Goal: Information Seeking & Learning: Learn about a topic

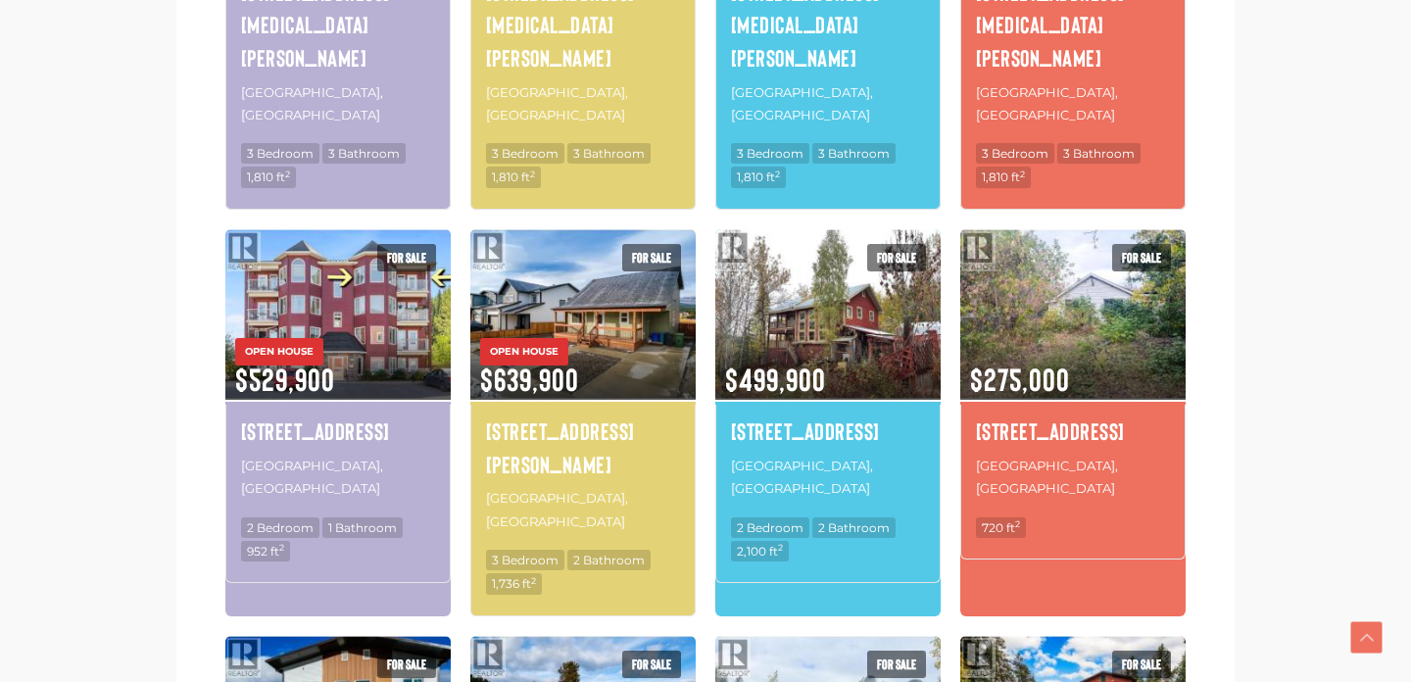
scroll to position [1587, 0]
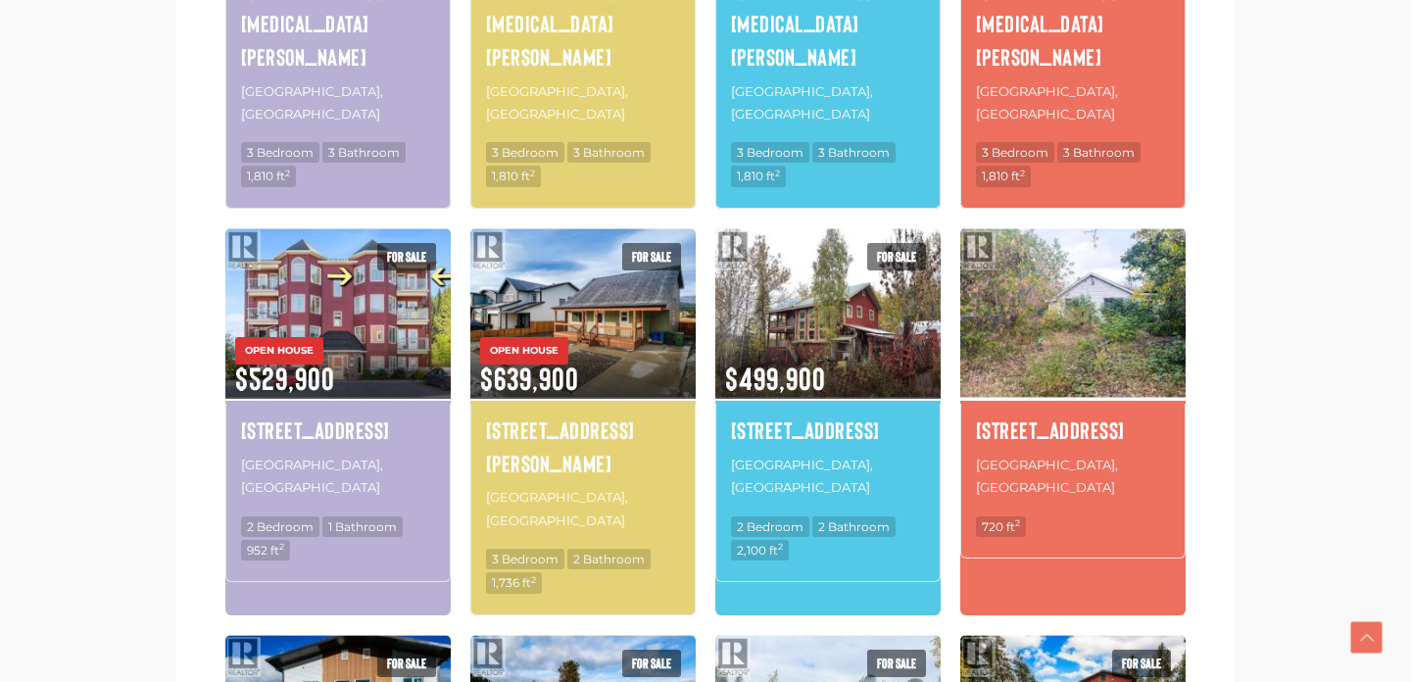
click at [1092, 225] on img at bounding box center [1072, 313] width 225 height 176
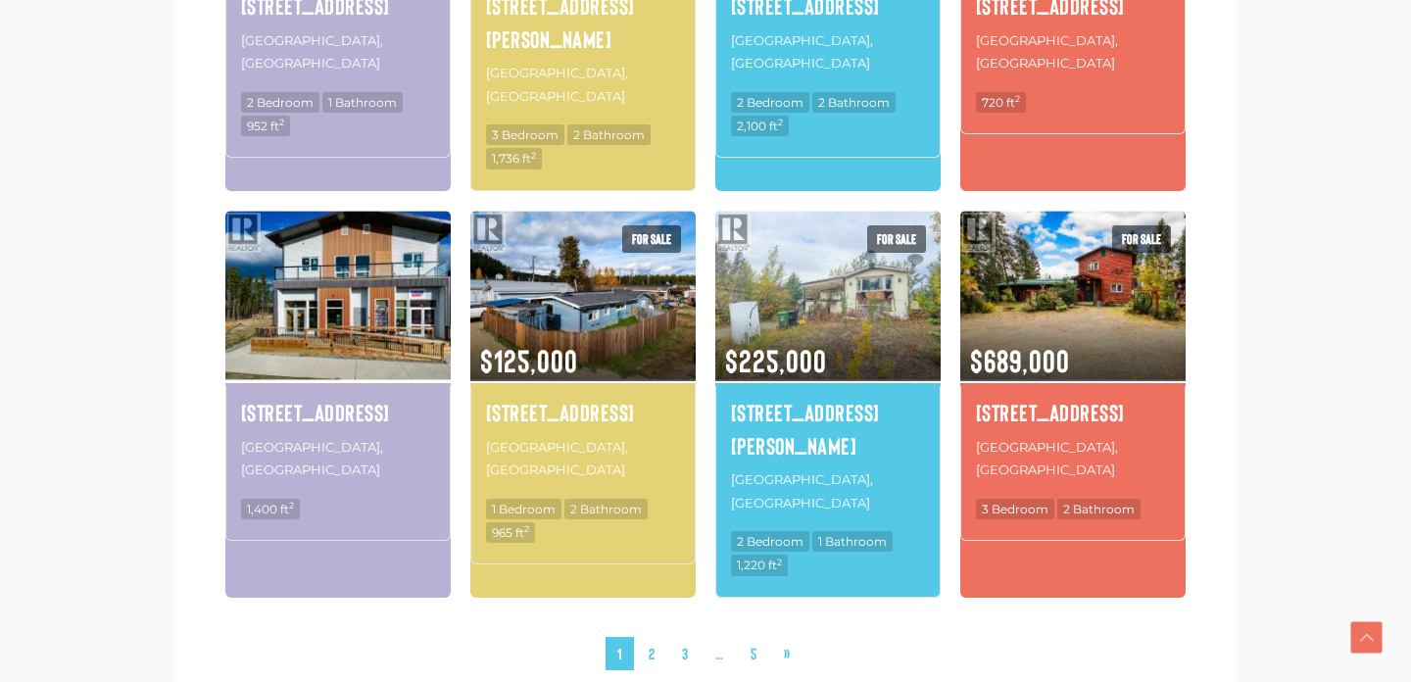
scroll to position [2013, 0]
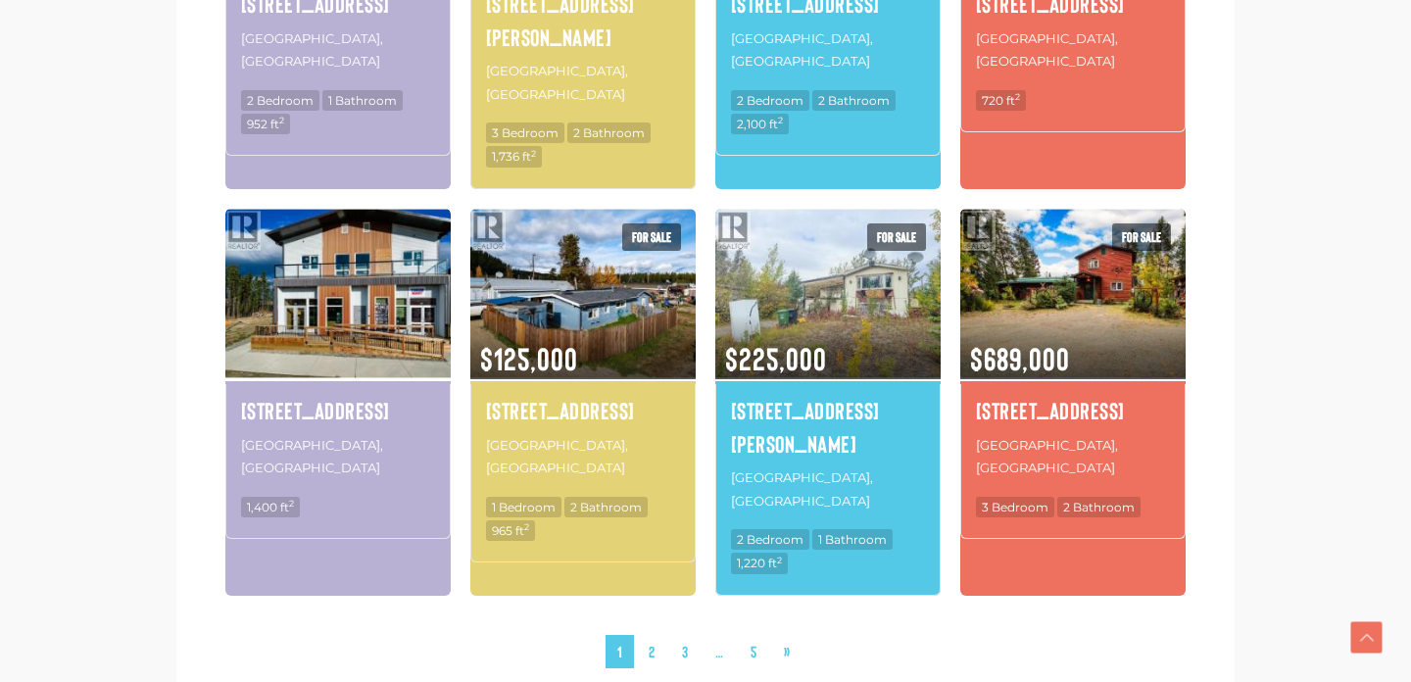
click at [357, 206] on img at bounding box center [337, 294] width 225 height 176
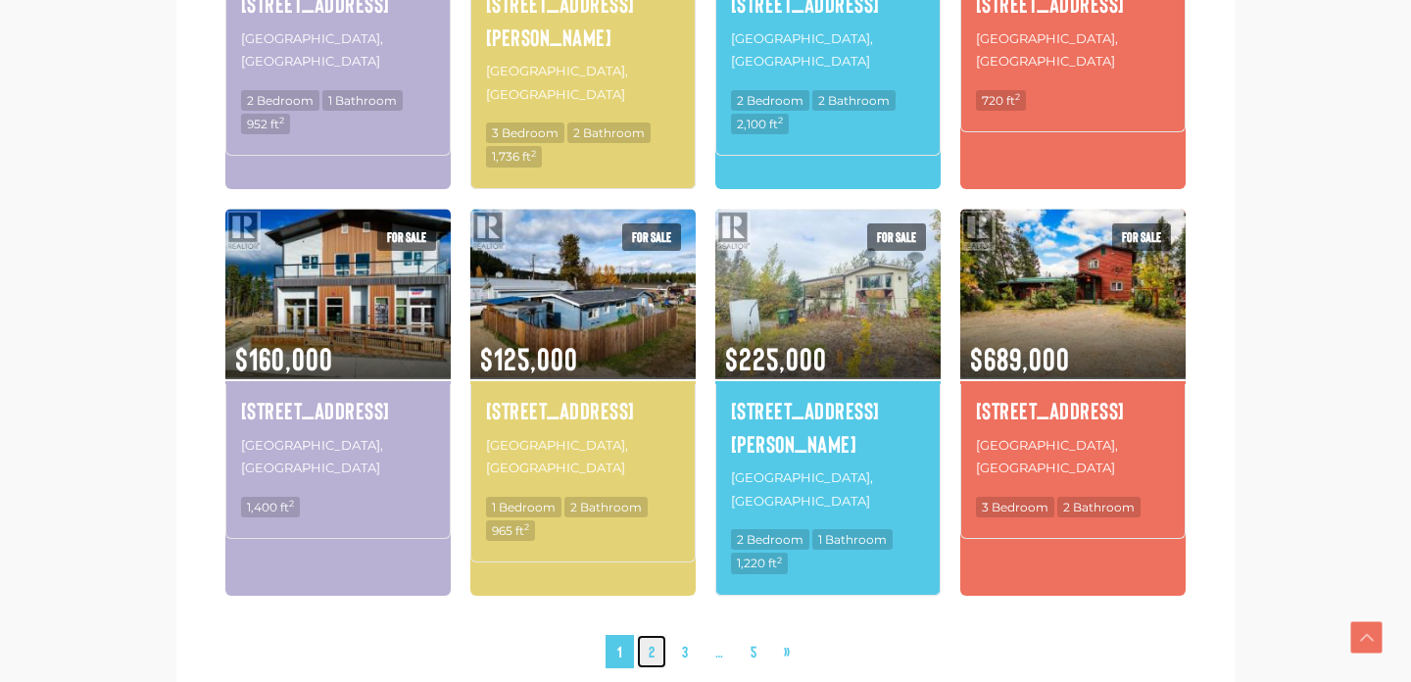
click at [651, 635] on link "2" at bounding box center [651, 652] width 29 height 34
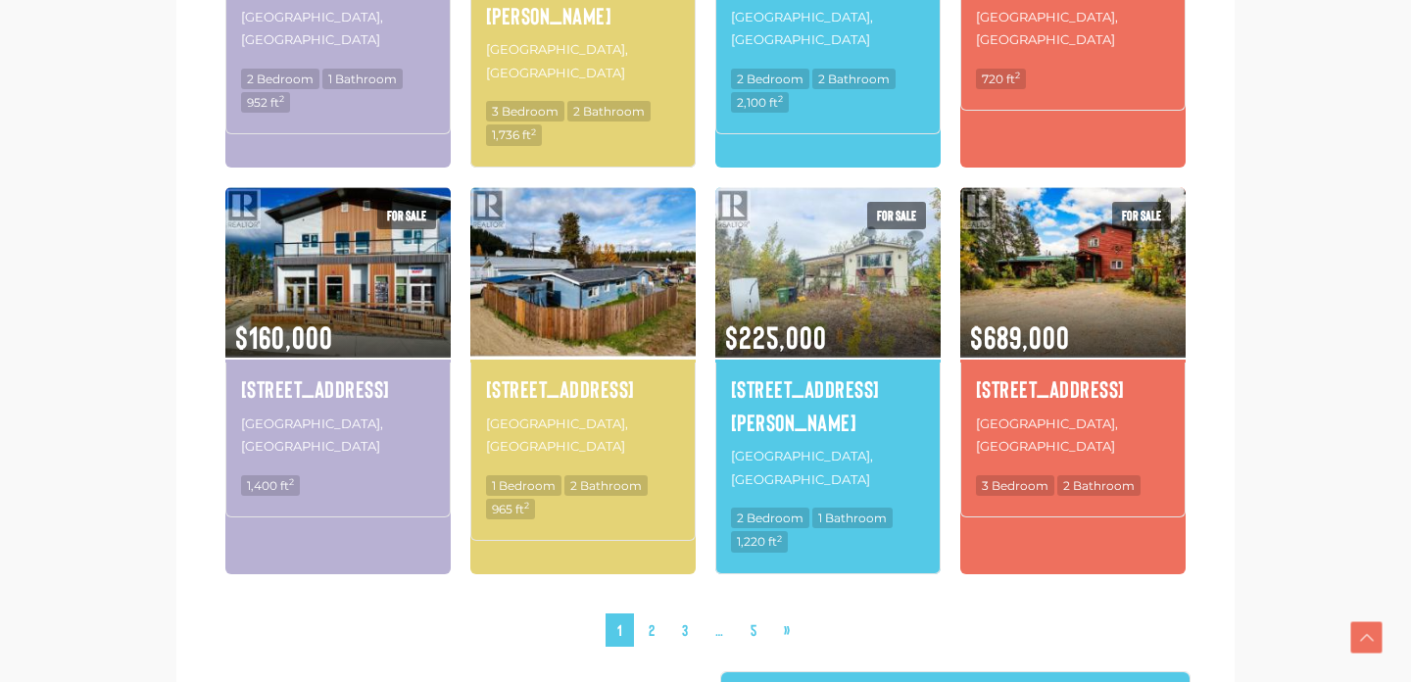
scroll to position [2036, 0]
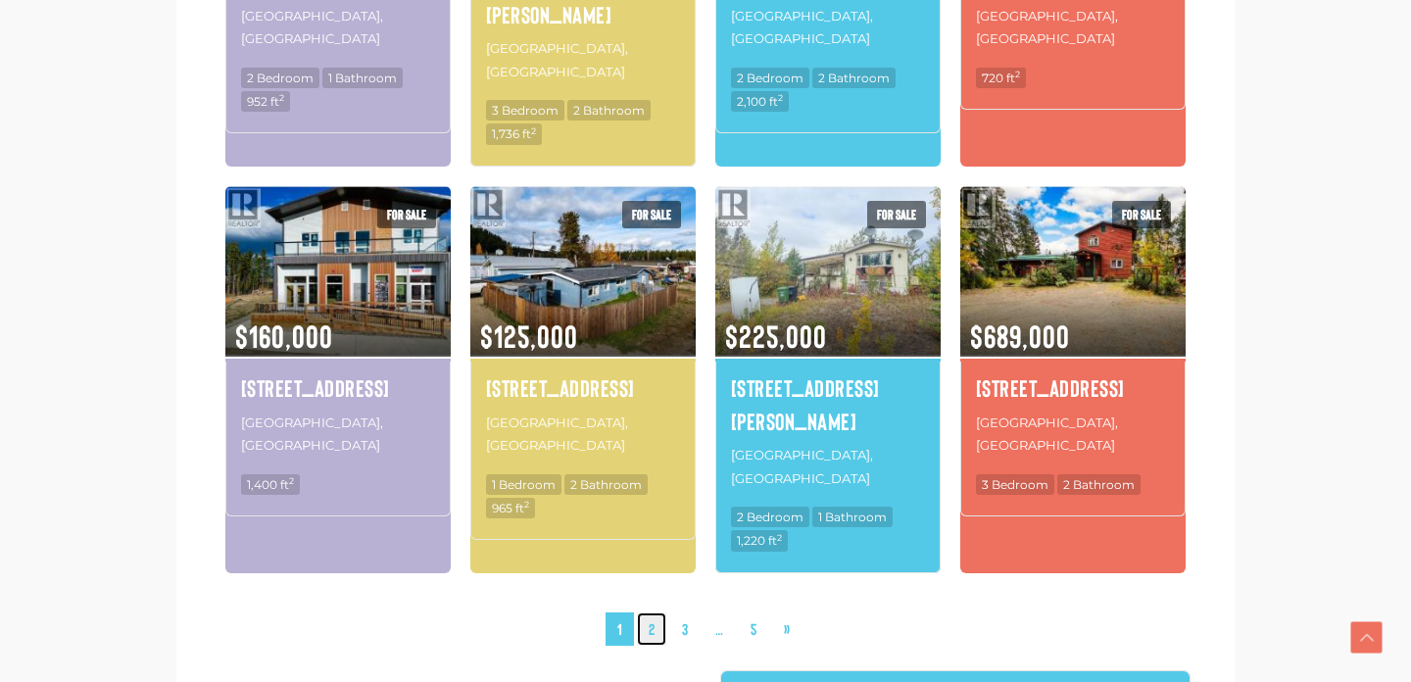
click at [650, 612] on link "2" at bounding box center [651, 629] width 29 height 34
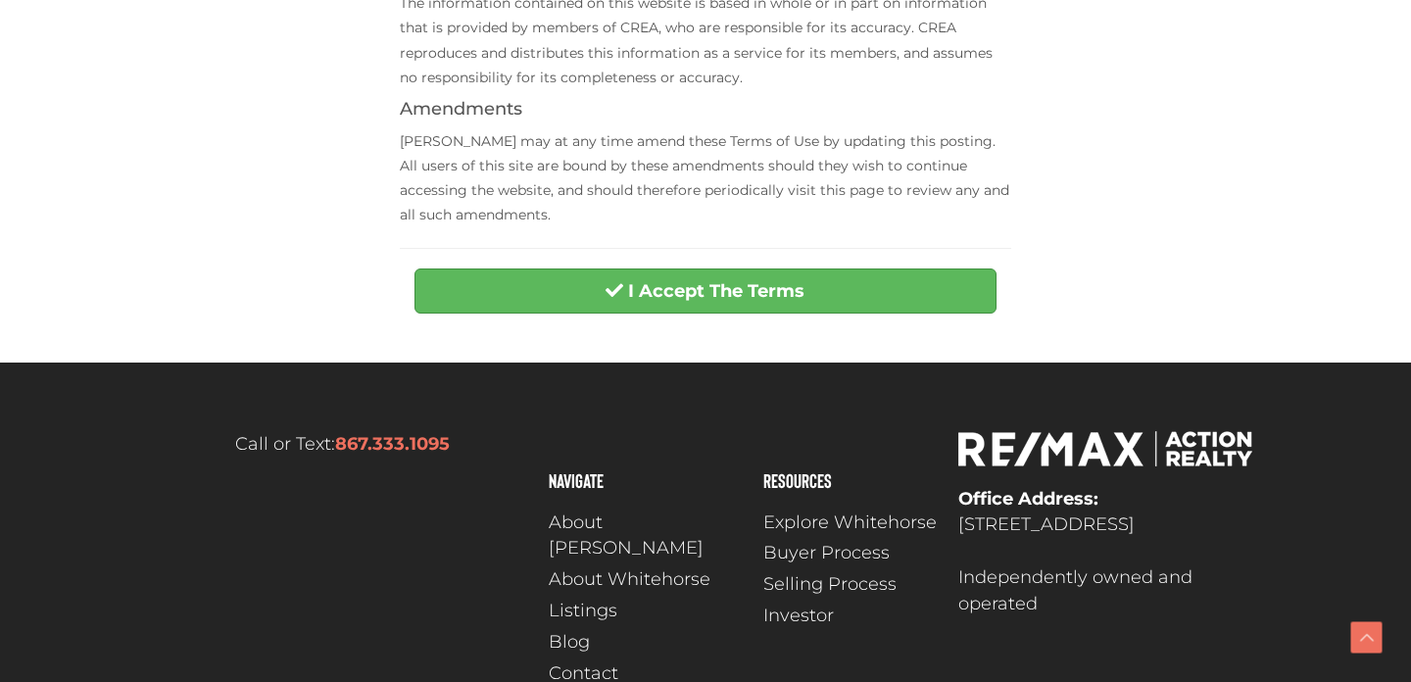
scroll to position [897, 0]
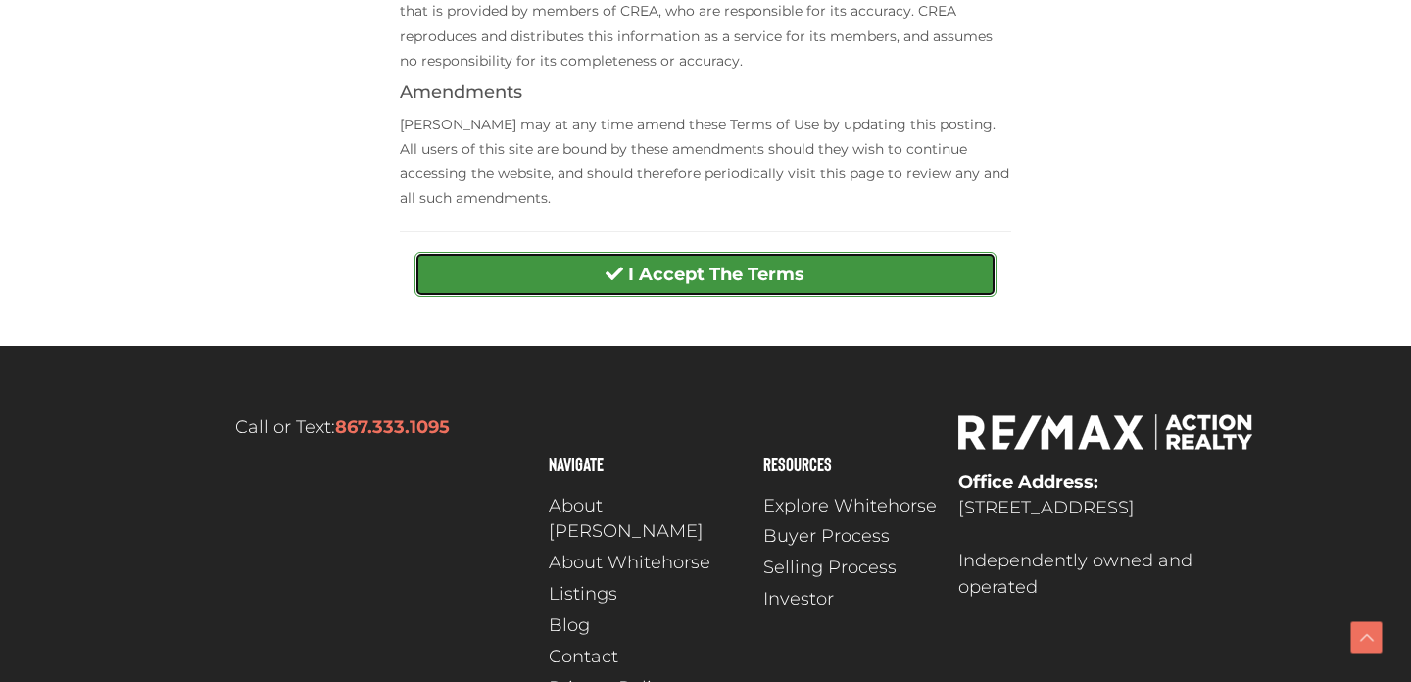
click at [630, 281] on strong "I Accept The Terms" at bounding box center [716, 274] width 176 height 22
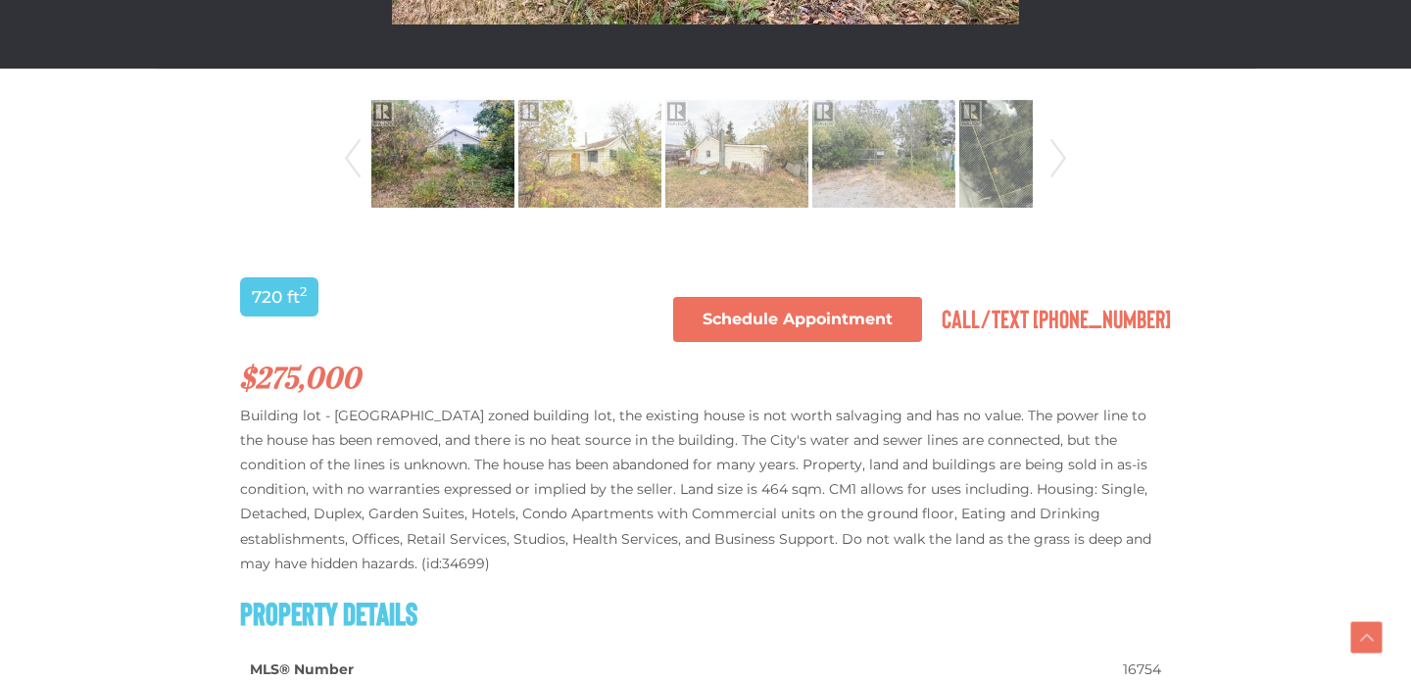
scroll to position [1054, 0]
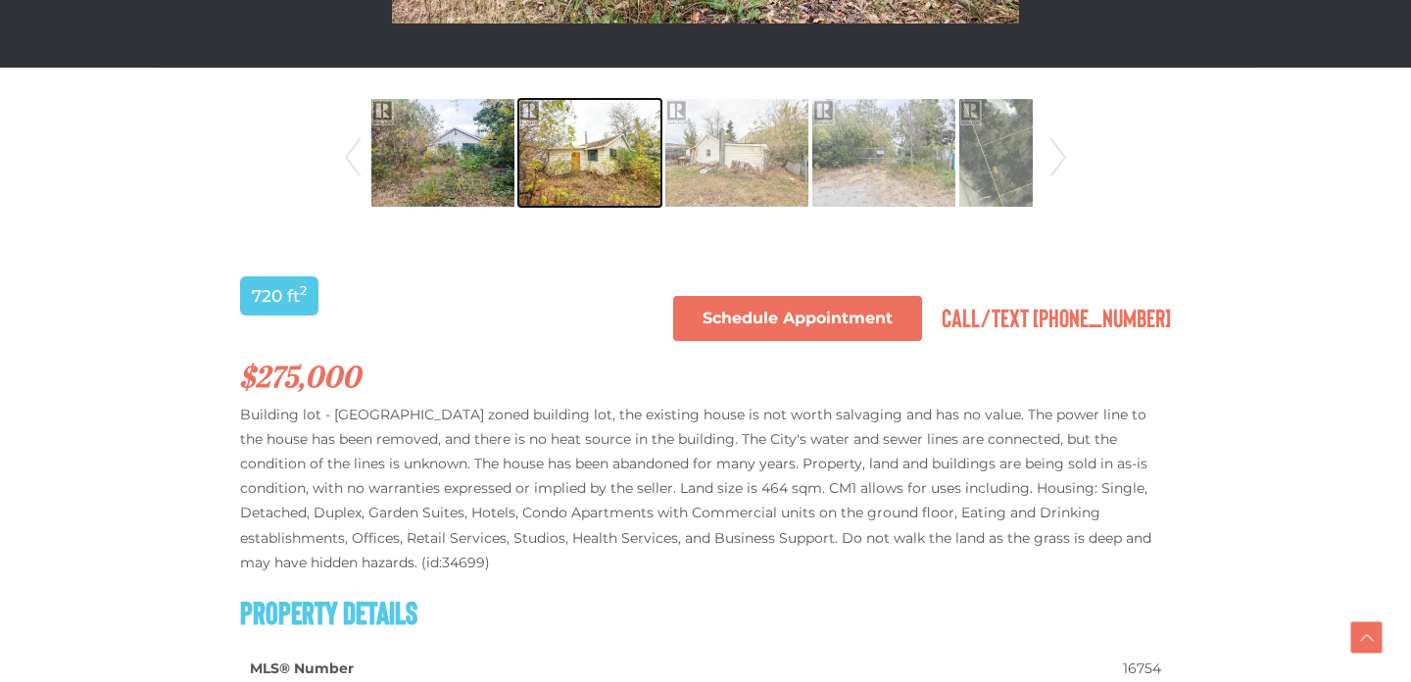
click at [596, 165] on img at bounding box center [589, 153] width 143 height 112
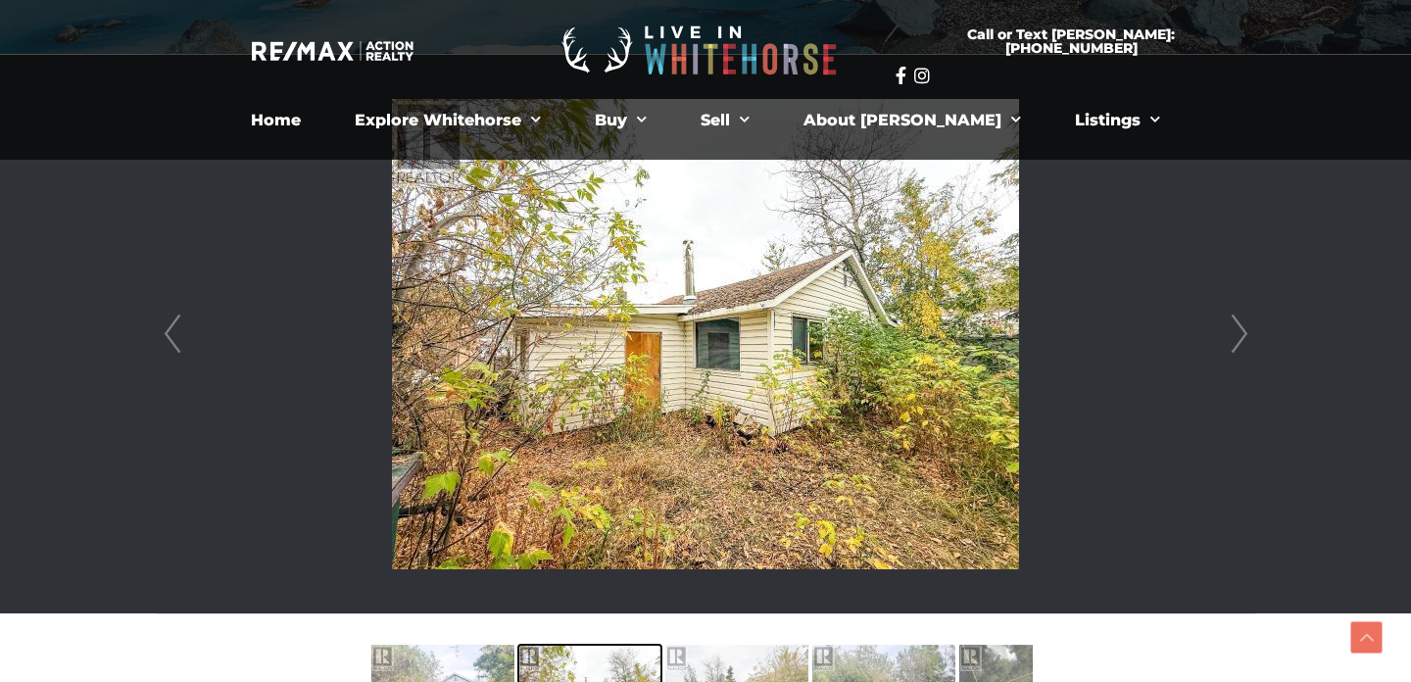
scroll to position [509, 0]
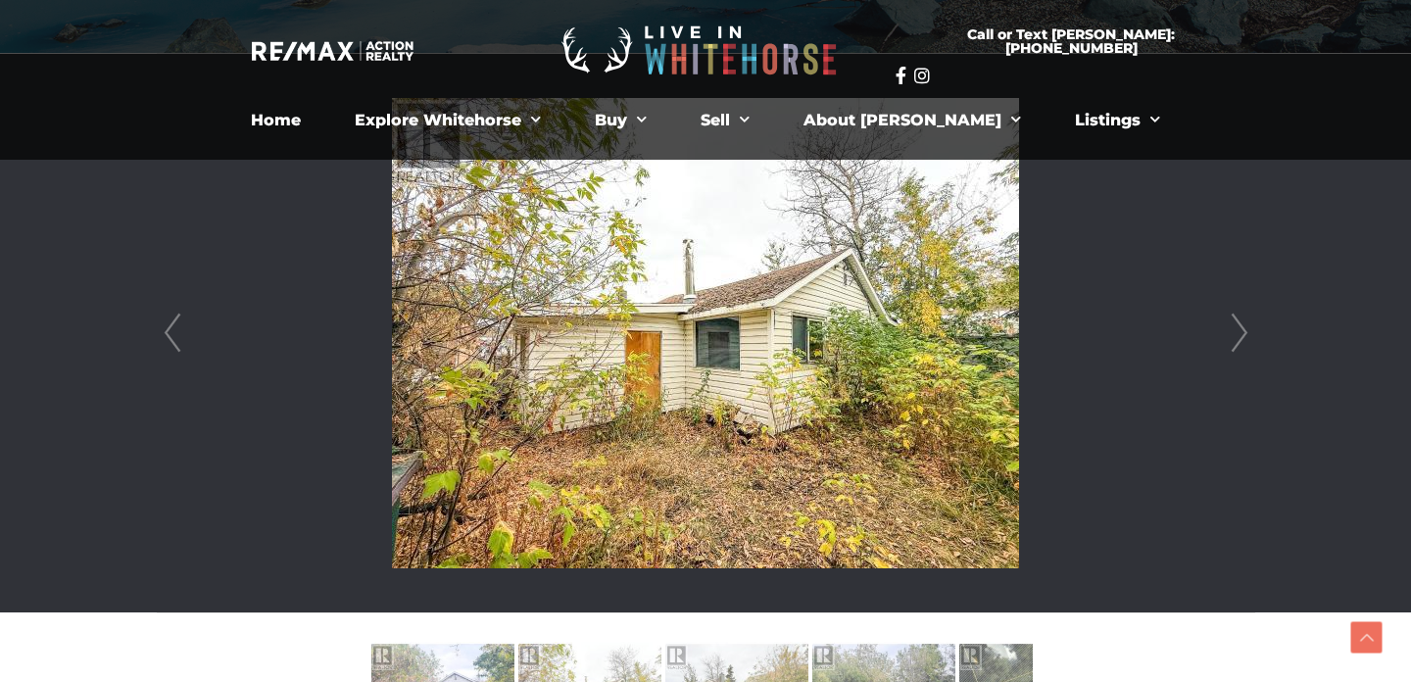
click at [1241, 338] on link "Next" at bounding box center [1238, 333] width 29 height 558
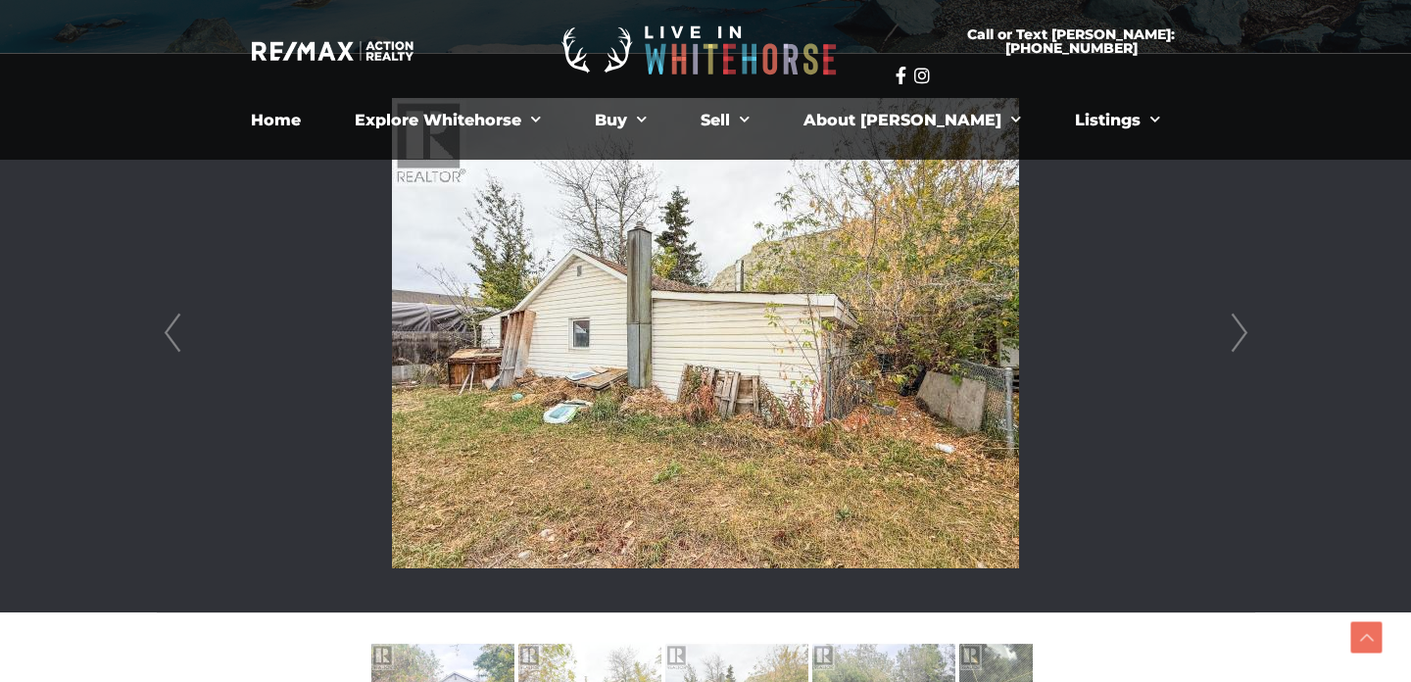
click at [1241, 338] on link "Next" at bounding box center [1238, 333] width 29 height 558
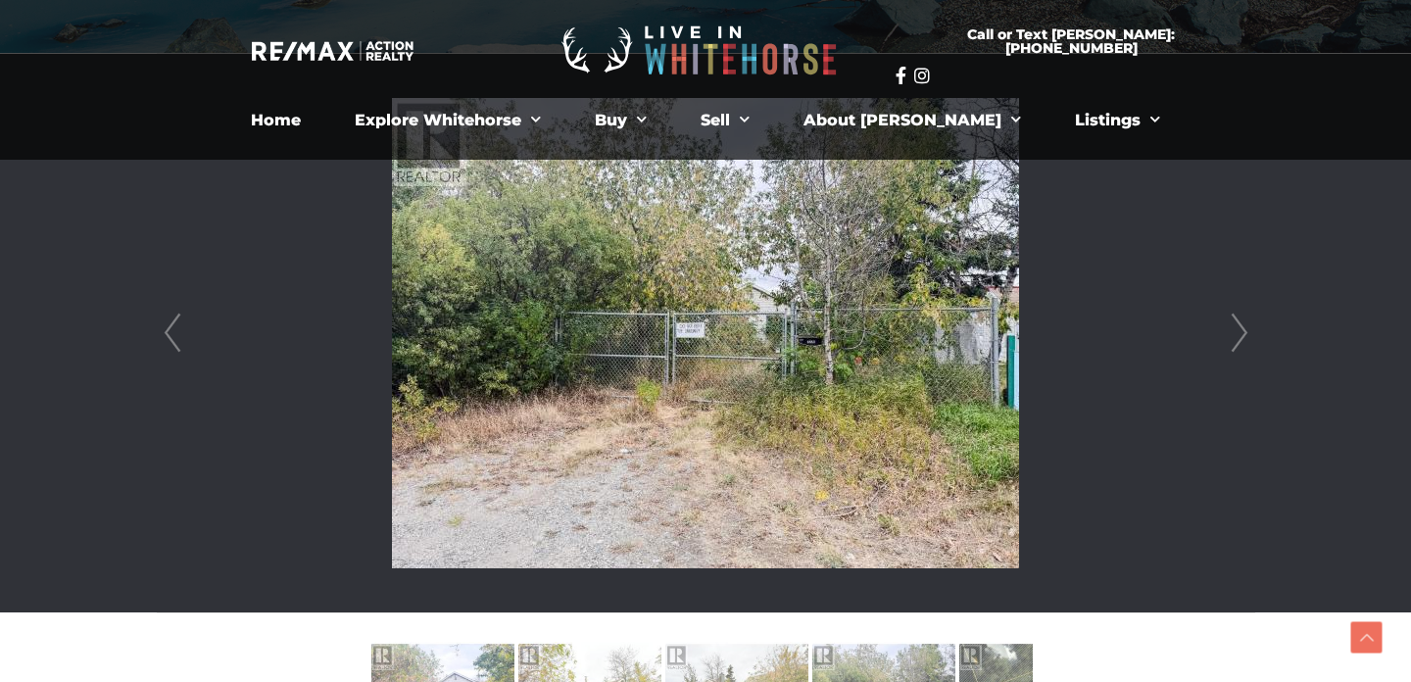
click at [1241, 338] on link "Next" at bounding box center [1238, 333] width 29 height 558
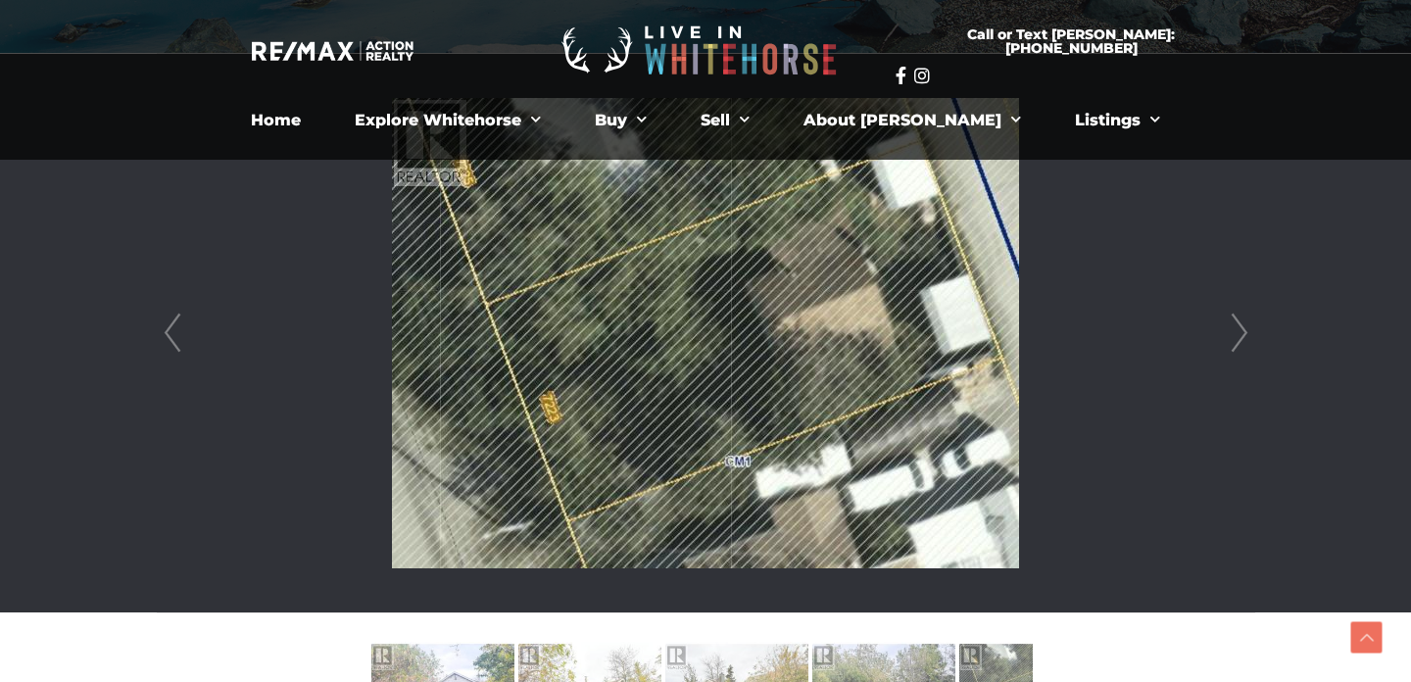
click at [1241, 338] on link "Next" at bounding box center [1238, 333] width 29 height 558
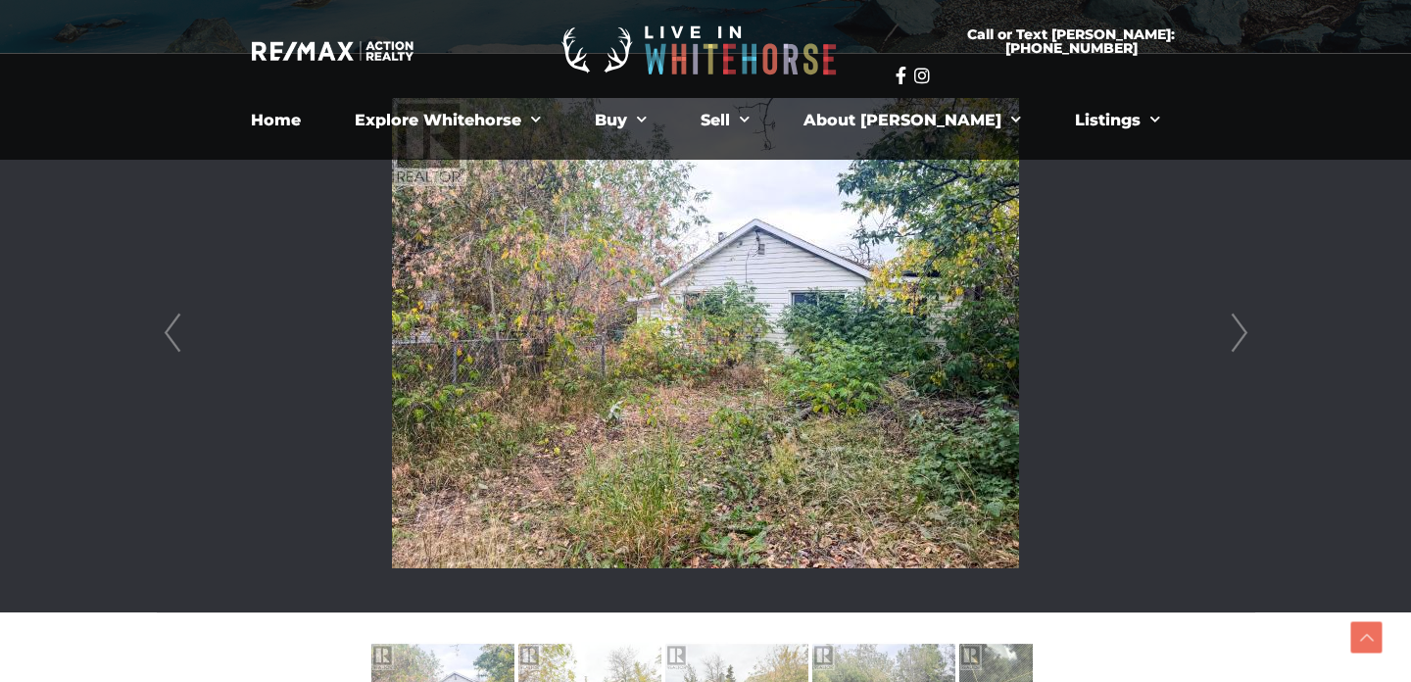
click at [1241, 338] on link "Next" at bounding box center [1238, 333] width 29 height 558
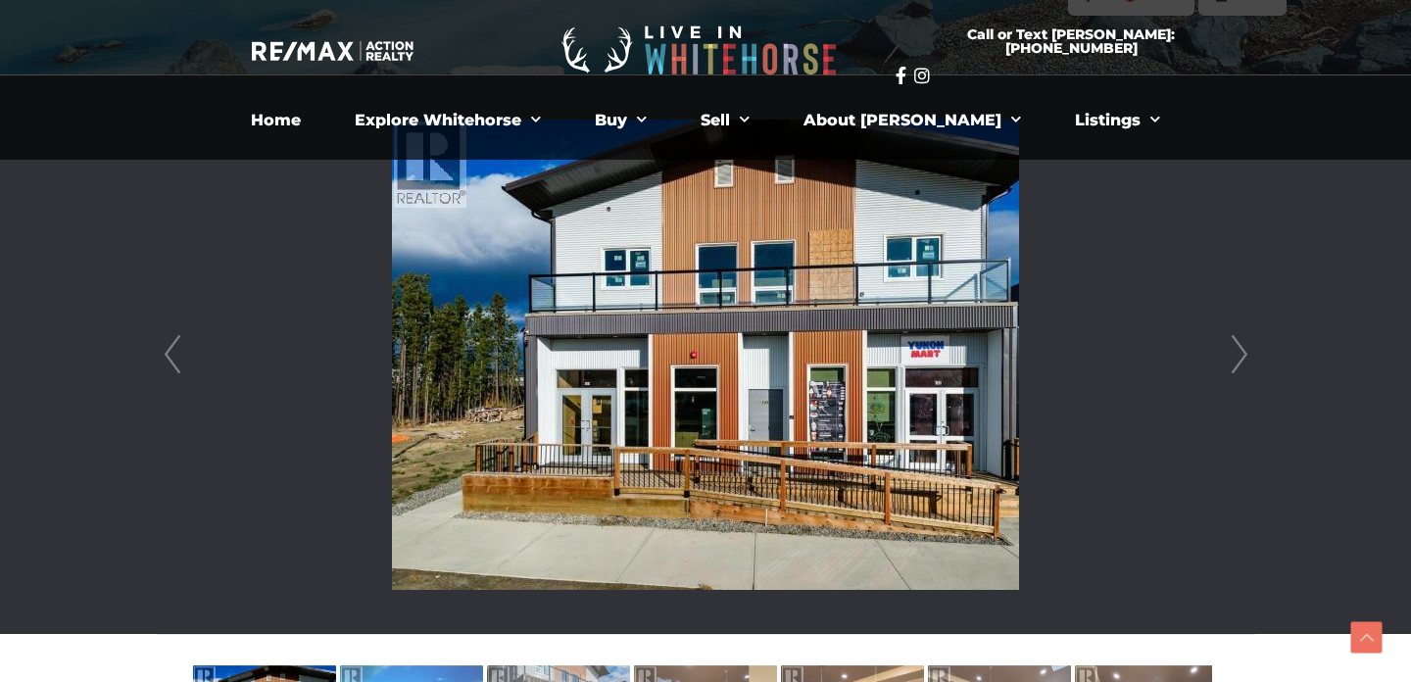
scroll to position [463, 0]
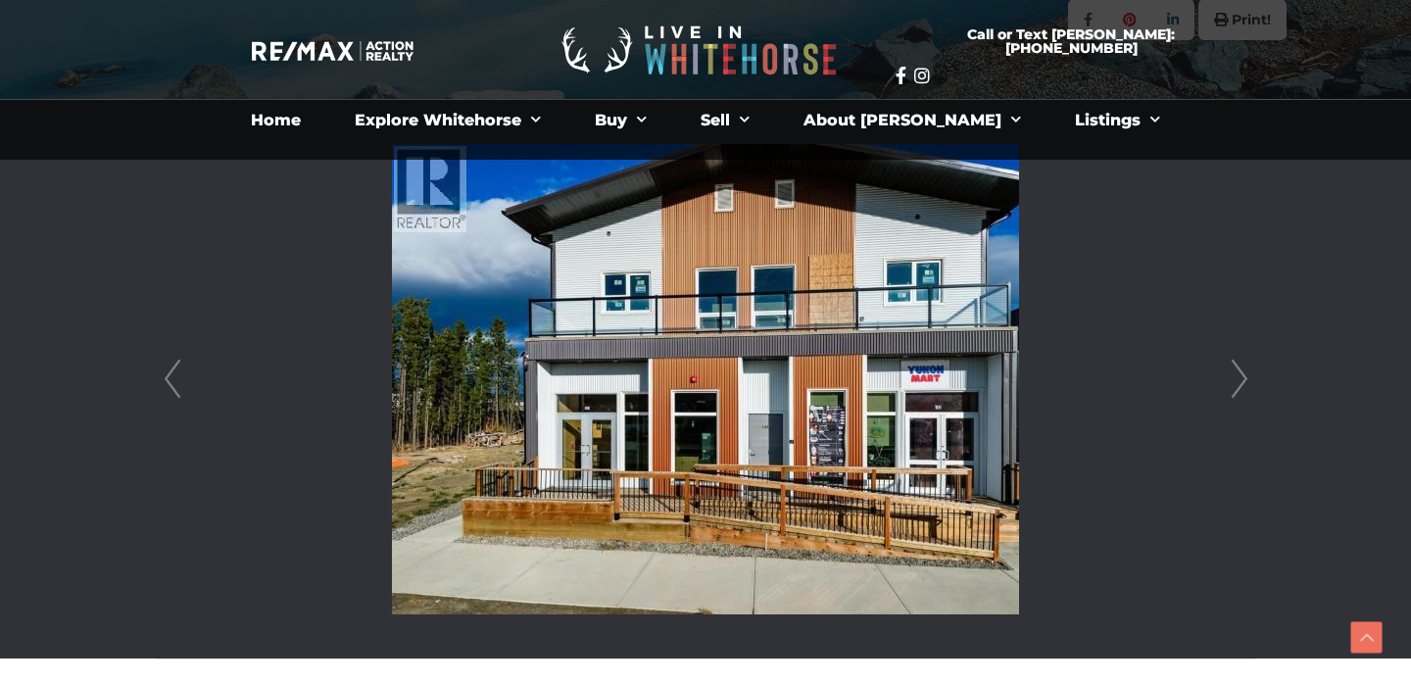
click at [1242, 381] on link "Next" at bounding box center [1238, 379] width 29 height 558
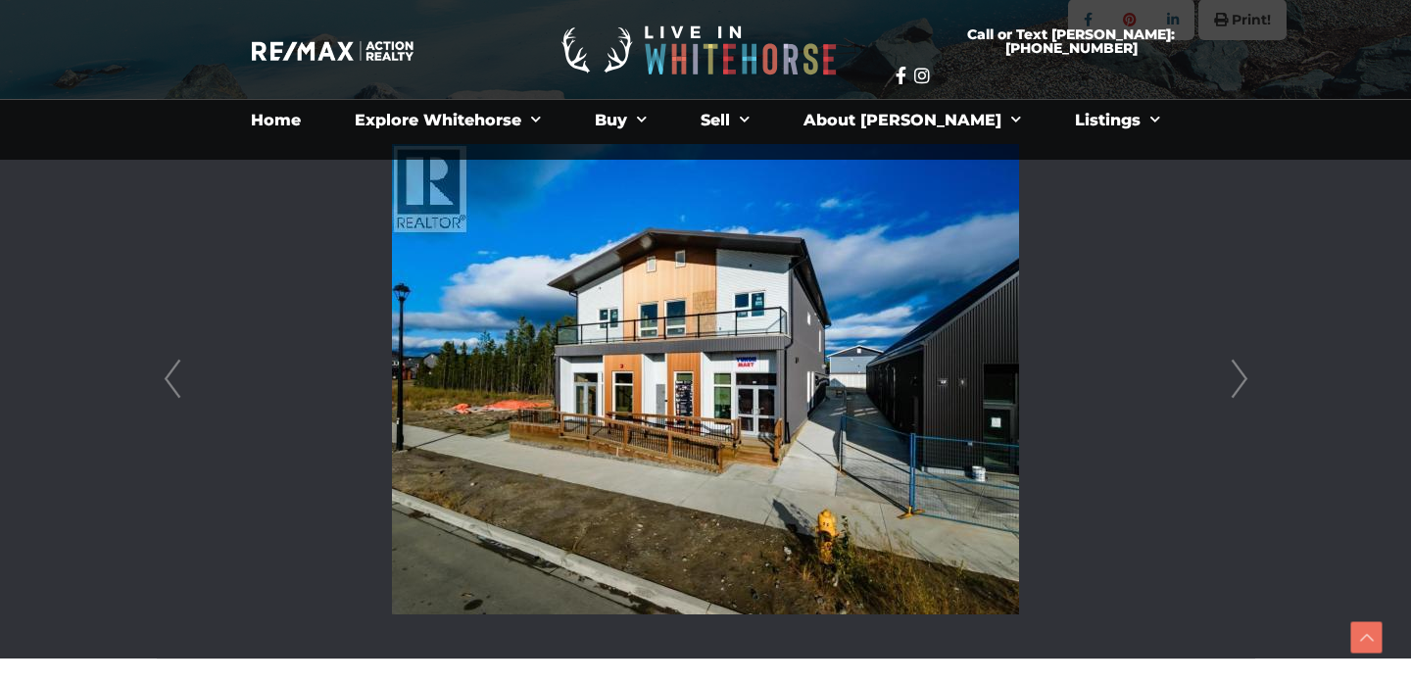
click at [1242, 381] on link "Next" at bounding box center [1238, 379] width 29 height 558
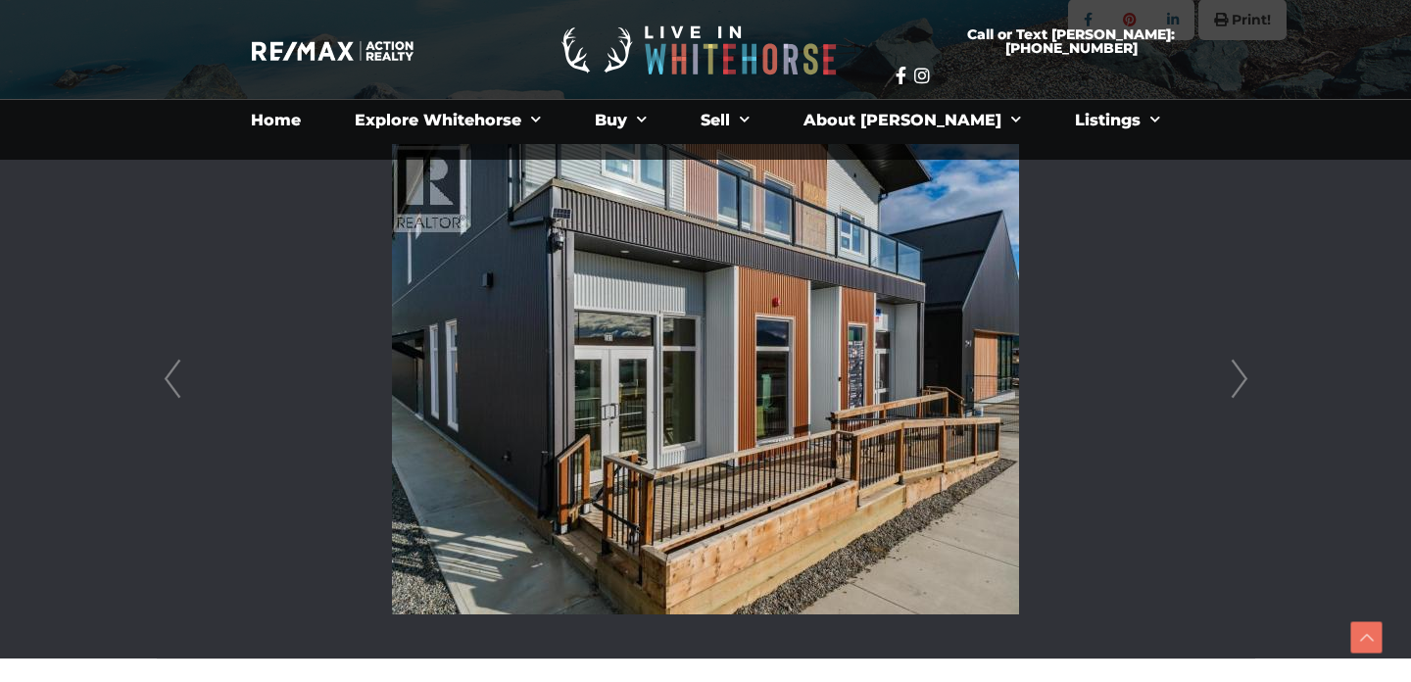
click at [1242, 381] on link "Next" at bounding box center [1238, 379] width 29 height 558
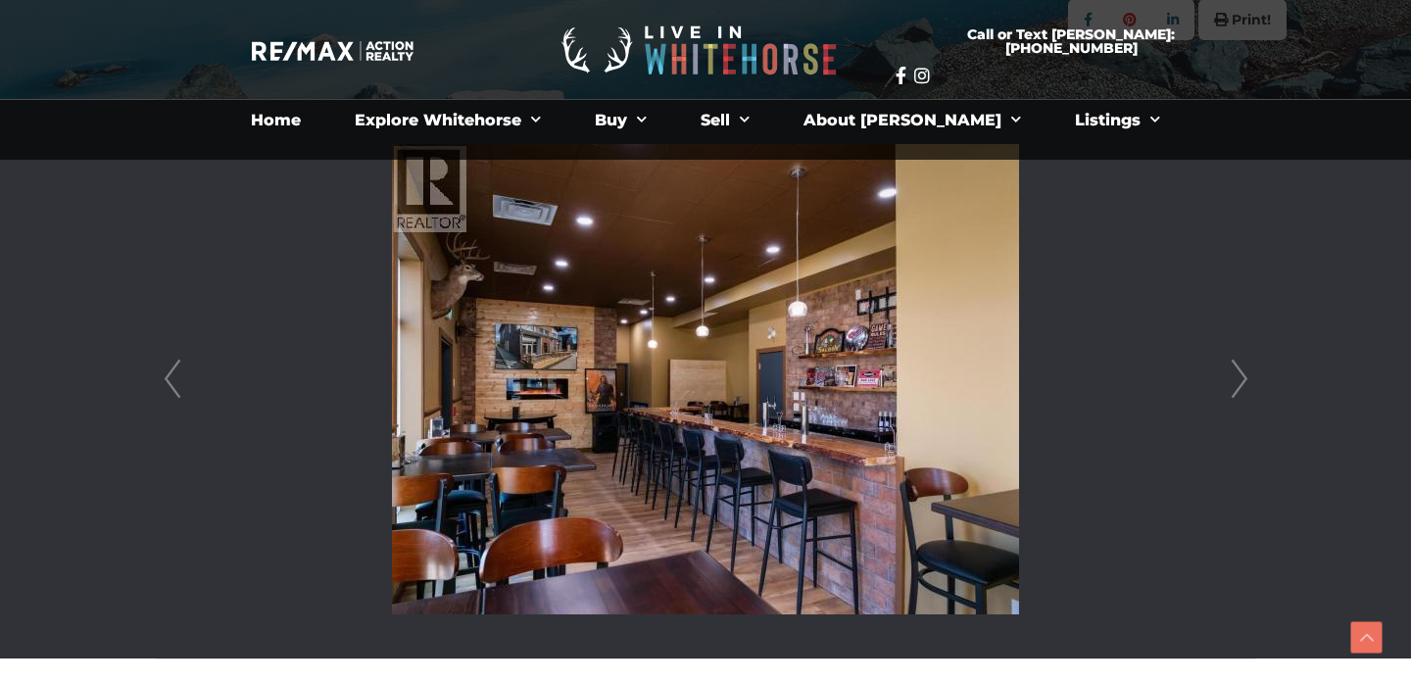
click at [1242, 381] on link "Next" at bounding box center [1238, 379] width 29 height 558
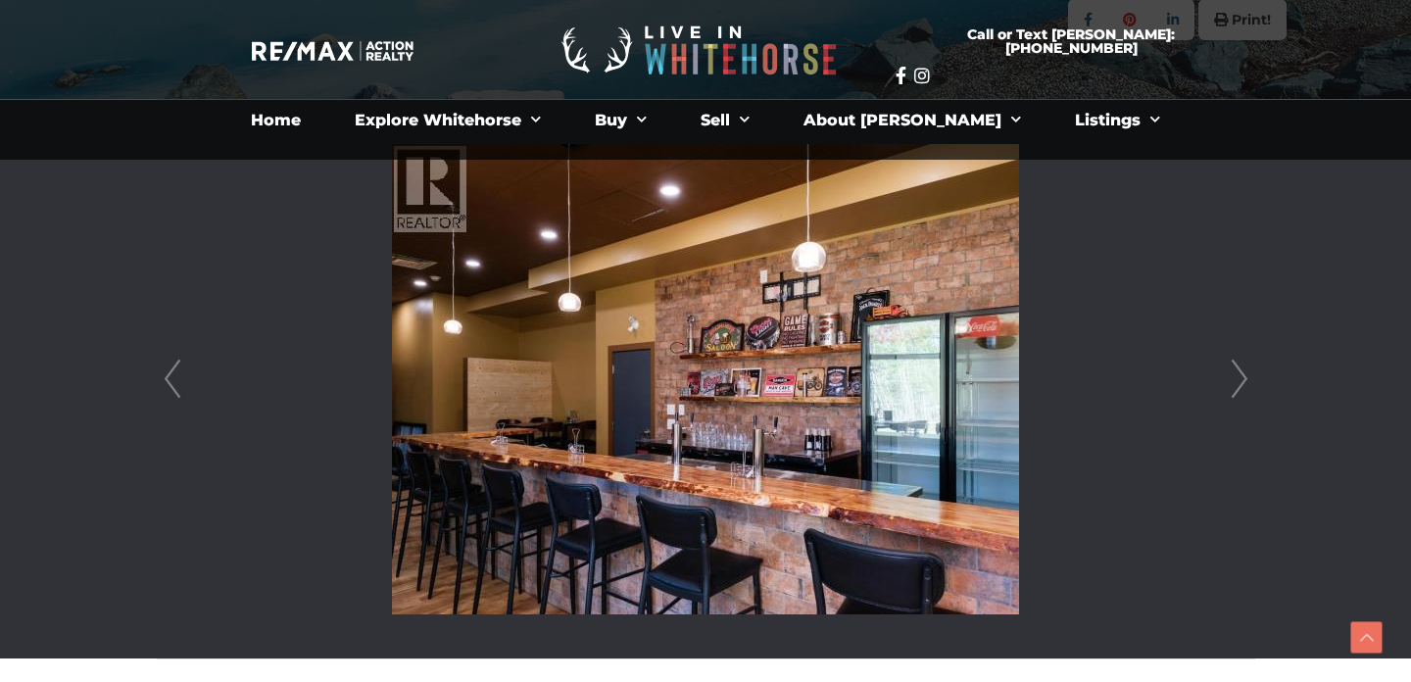
click at [1242, 381] on link "Next" at bounding box center [1238, 379] width 29 height 558
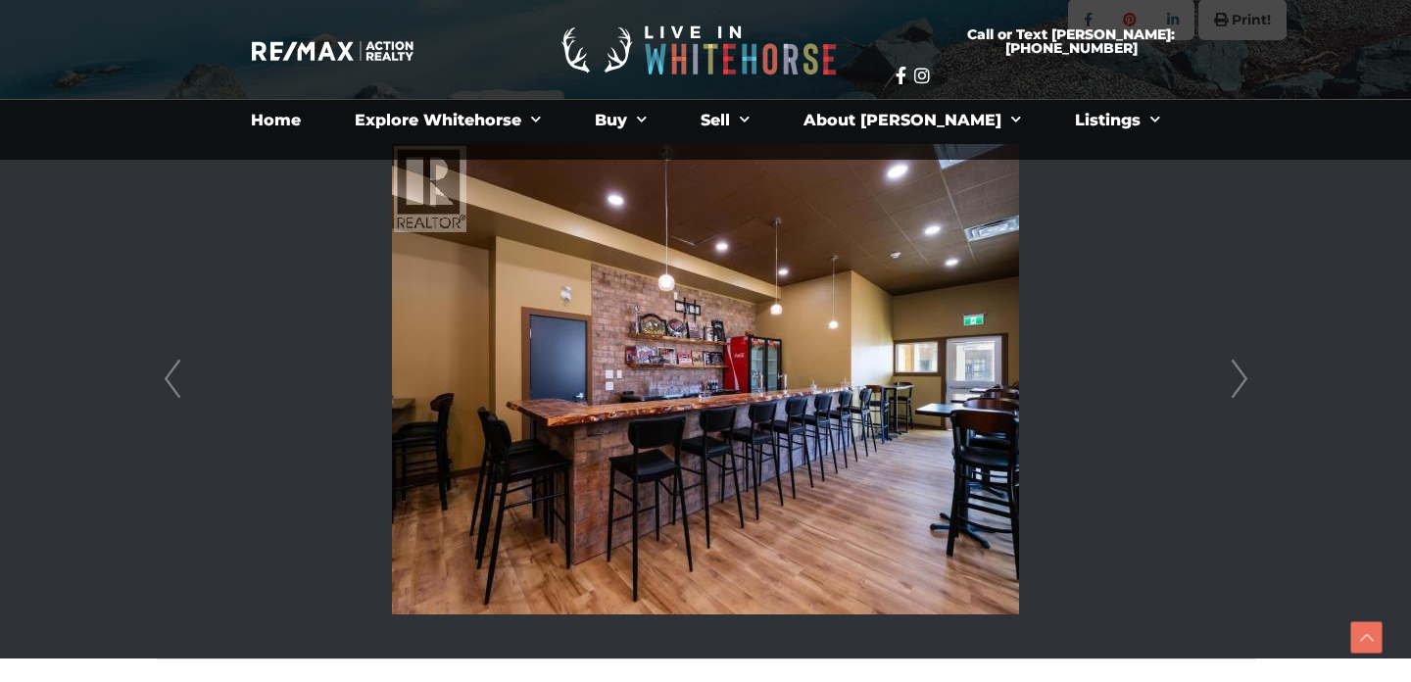
click at [1242, 381] on link "Next" at bounding box center [1238, 379] width 29 height 558
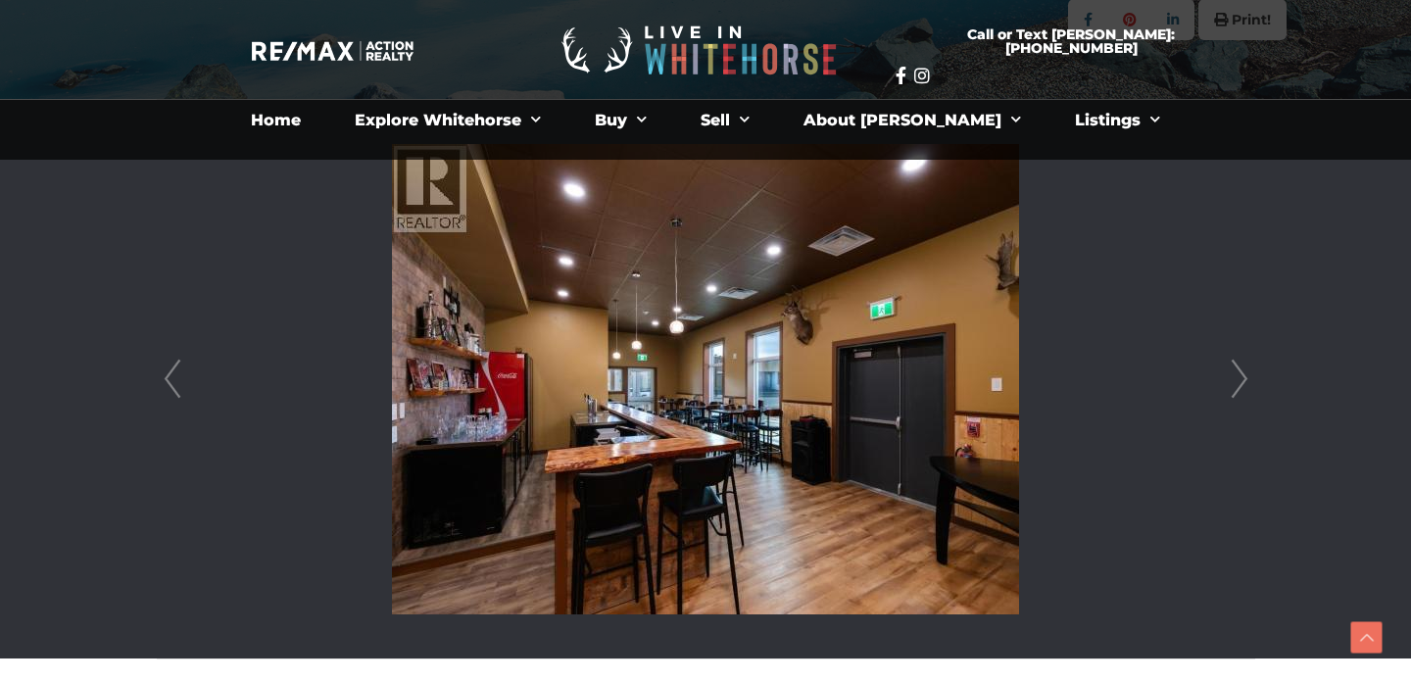
click at [1242, 381] on link "Next" at bounding box center [1238, 379] width 29 height 558
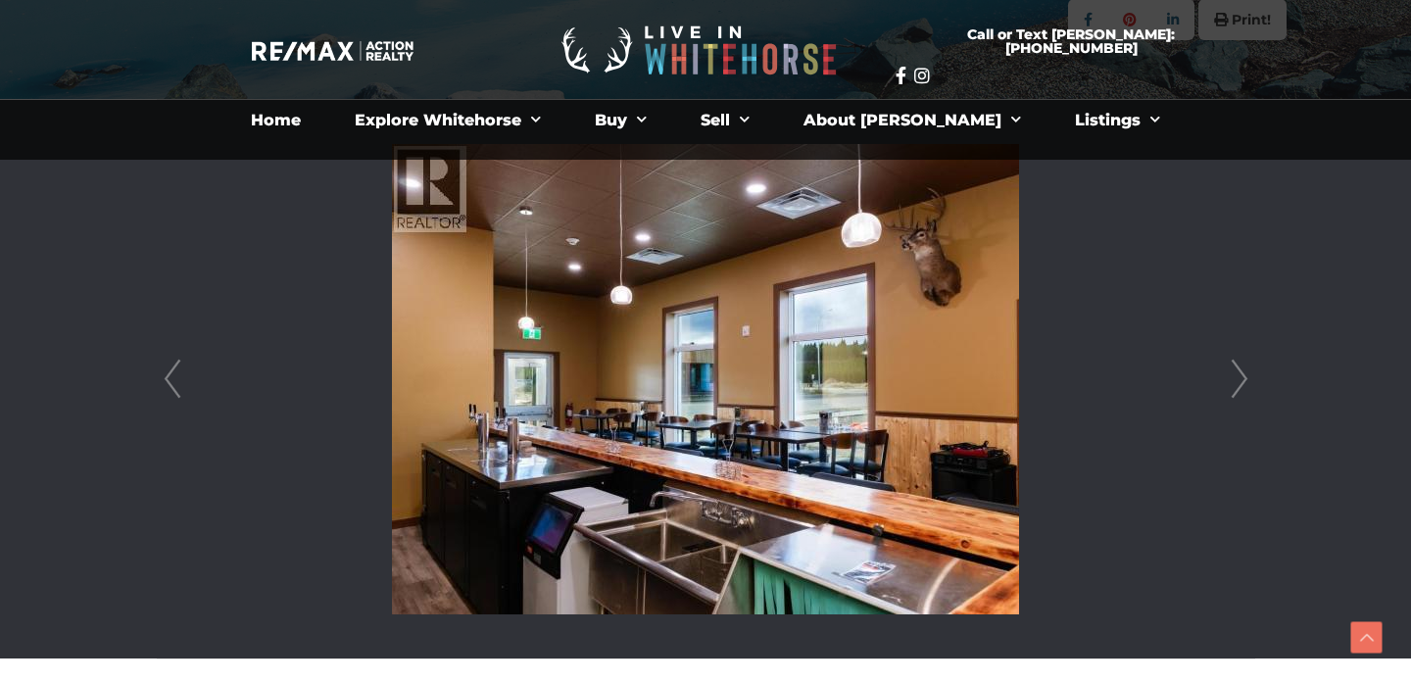
click at [1242, 381] on link "Next" at bounding box center [1238, 379] width 29 height 558
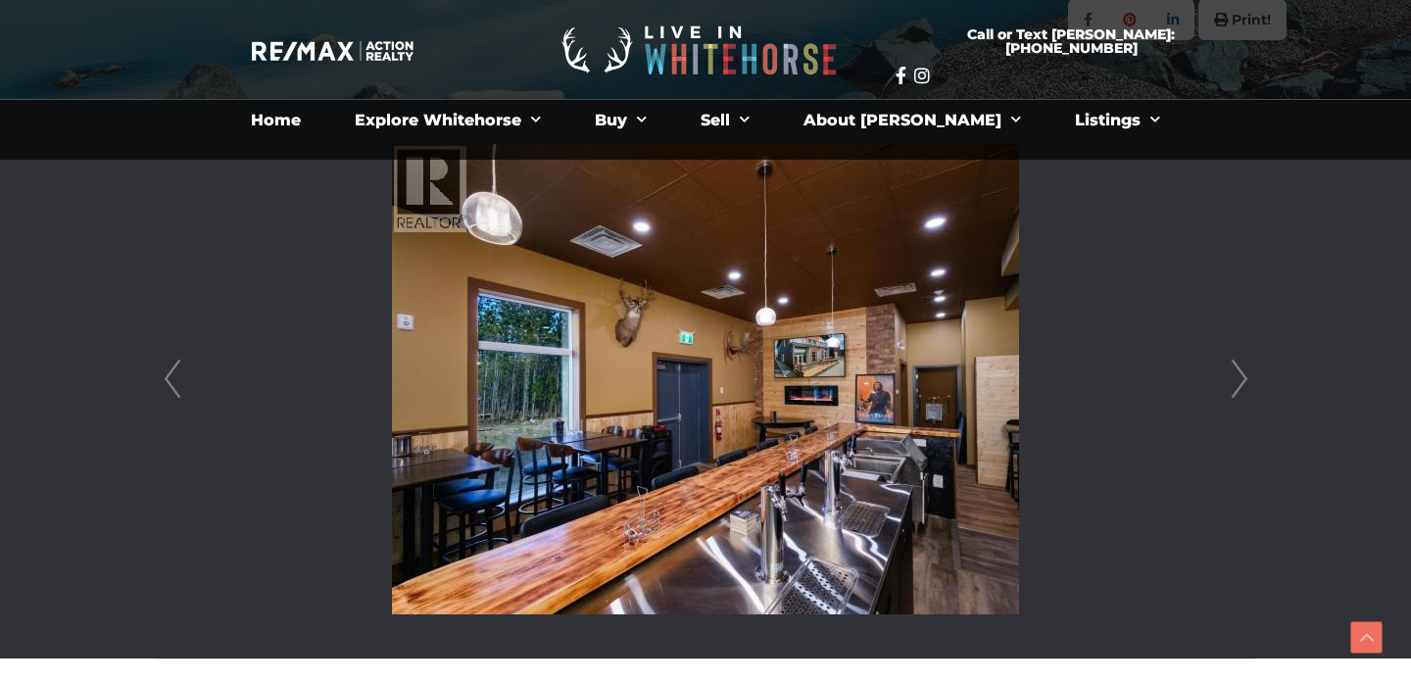
click at [1242, 381] on link "Next" at bounding box center [1238, 379] width 29 height 558
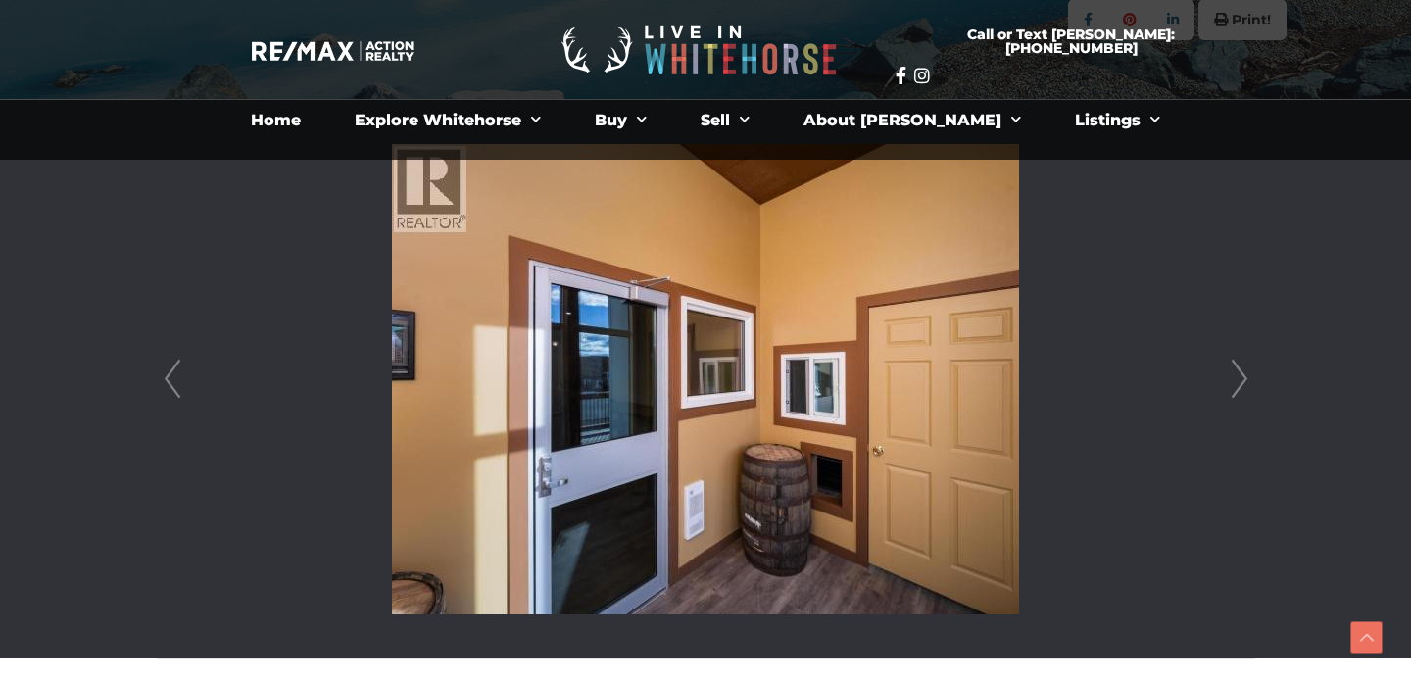
click at [1242, 381] on link "Next" at bounding box center [1238, 379] width 29 height 558
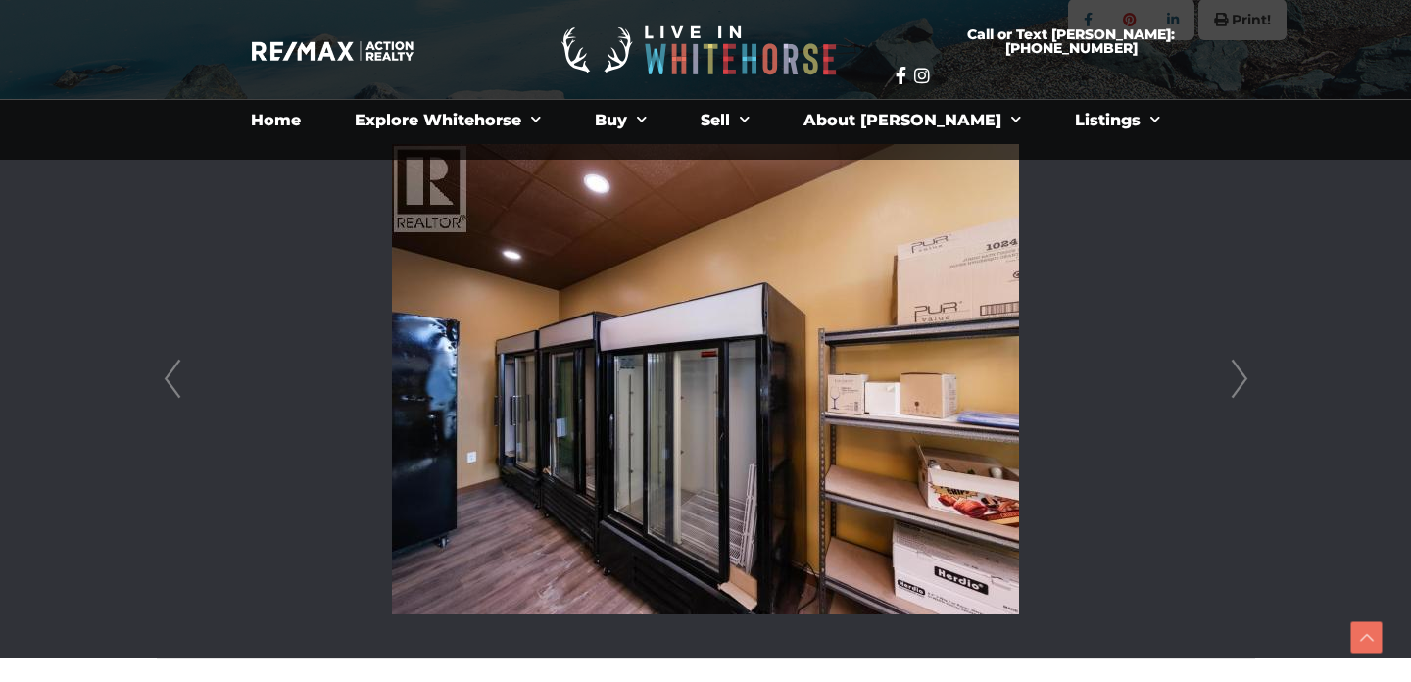
click at [1242, 381] on link "Next" at bounding box center [1238, 379] width 29 height 558
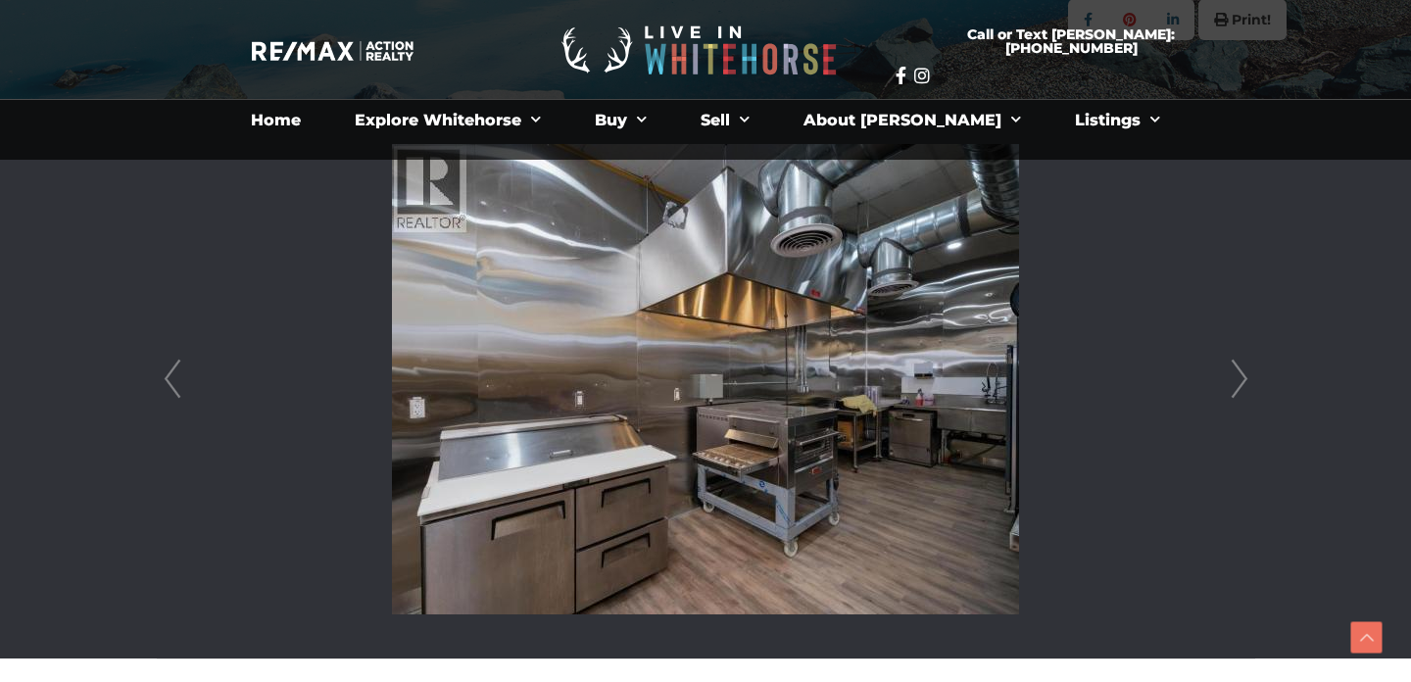
click at [1242, 381] on link "Next" at bounding box center [1238, 379] width 29 height 558
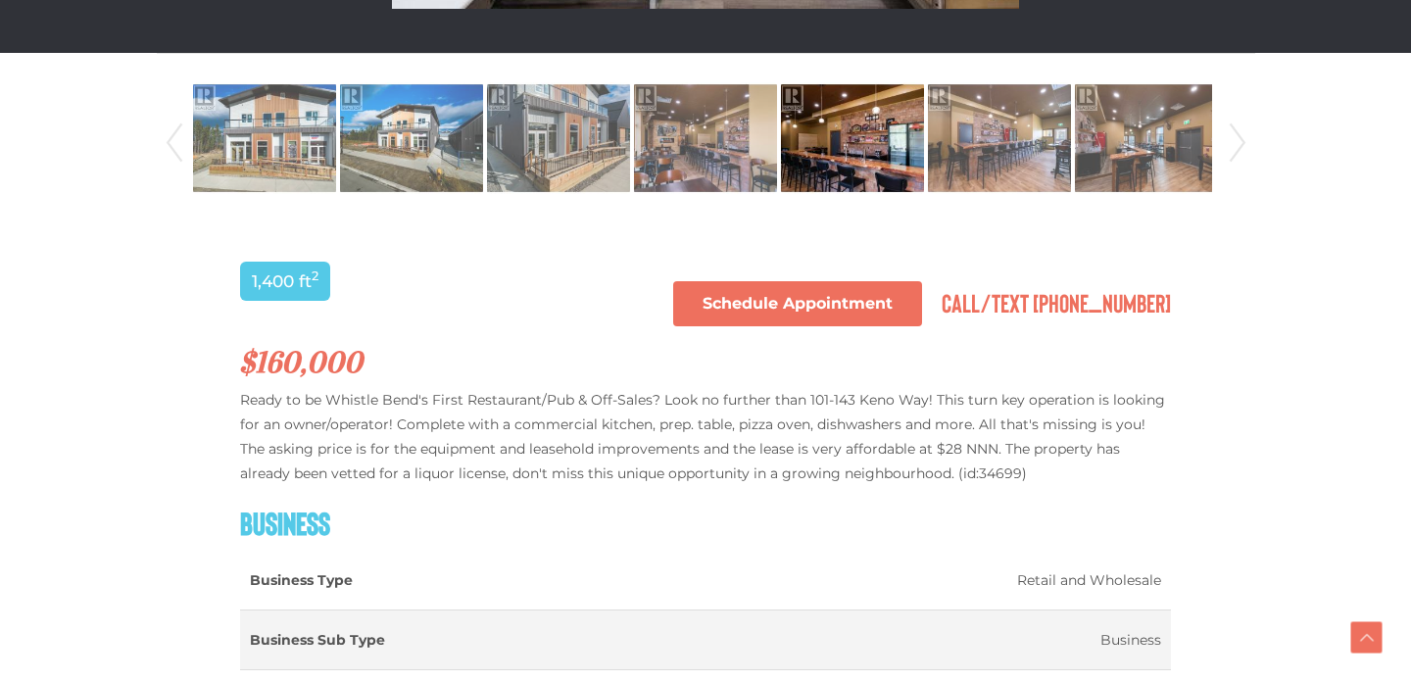
scroll to position [1071, 0]
